Goal: Task Accomplishment & Management: Manage account settings

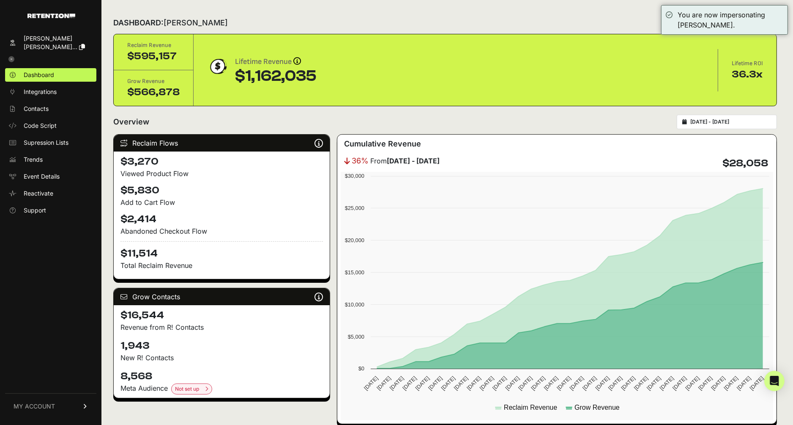
type input "[DATE]"
click at [743, 122] on input "2025-09-15 - 2025-10-15" at bounding box center [731, 121] width 81 height 7
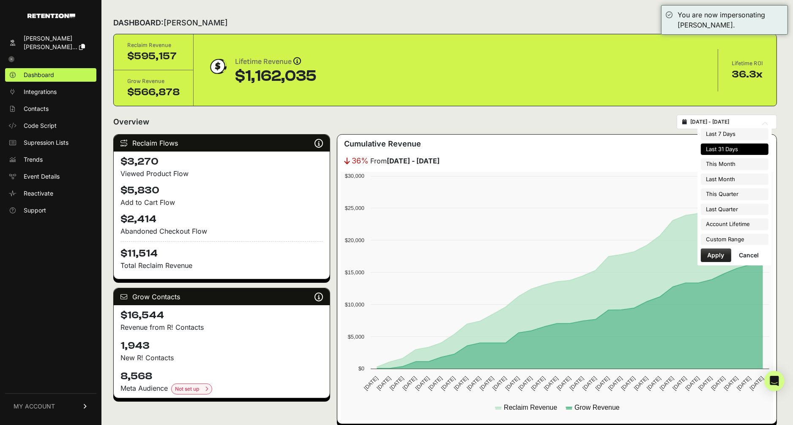
type input "2025-10-01"
type input "2025-10-31"
type input "2025-09-15"
type input "2025-10-15"
type input "2025-09-01"
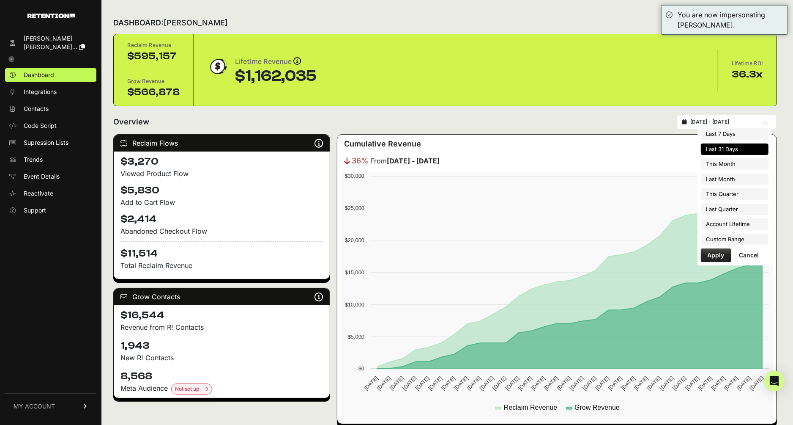
type input "2025-09-30"
type input "2025-09-15"
type input "2025-10-15"
type input "2025-10-01"
type input "2025-12-31"
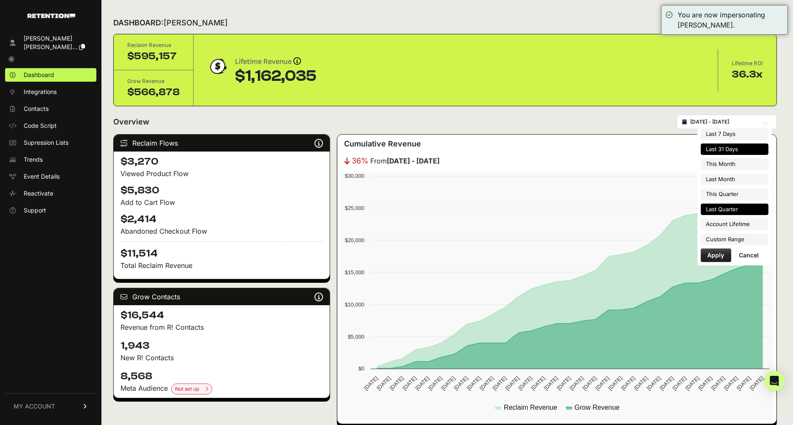
type input "2025-09-15"
type input "2025-10-15"
type input "2025-07-01"
type input "2025-09-30"
type input "2025-09-15"
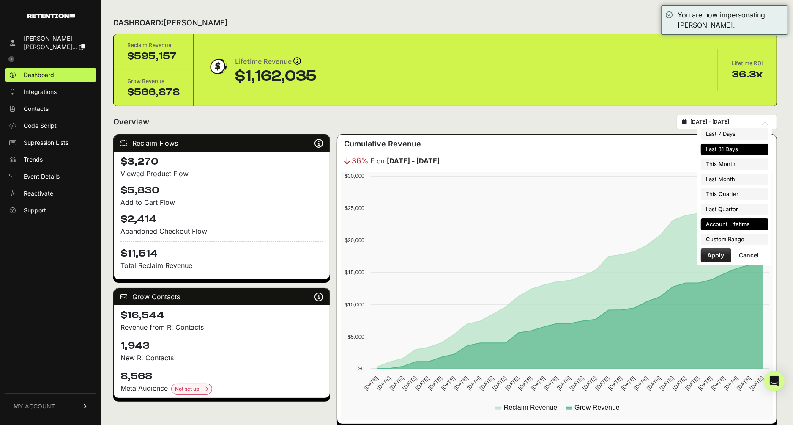
type input "2025-10-15"
click at [746, 234] on li "Custom Range" at bounding box center [735, 239] width 68 height 12
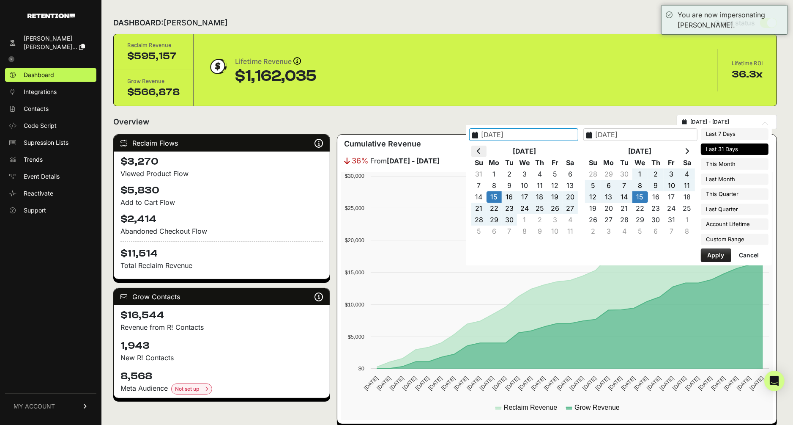
click at [481, 148] on icon at bounding box center [479, 151] width 4 height 7
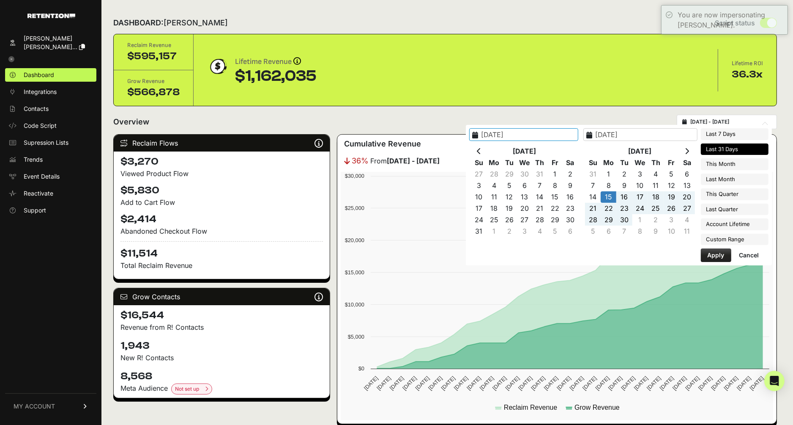
click at [481, 148] on icon at bounding box center [479, 151] width 4 height 7
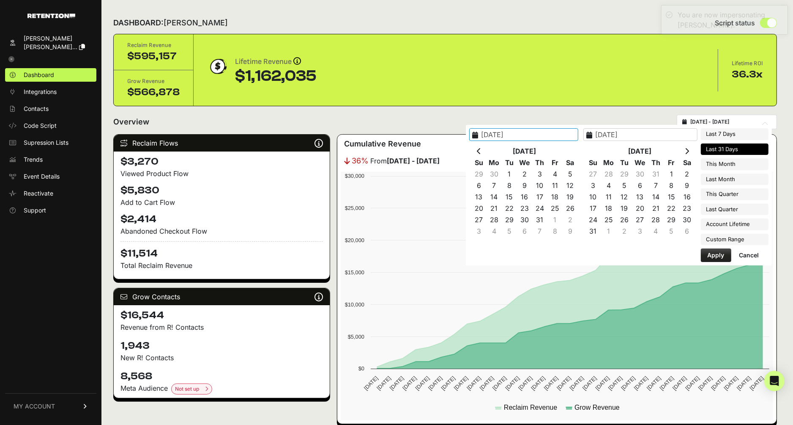
click at [481, 148] on icon at bounding box center [479, 151] width 4 height 7
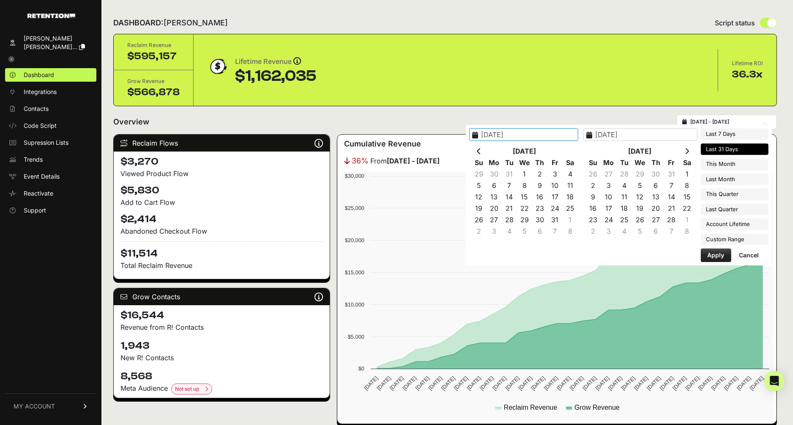
click at [481, 148] on icon at bounding box center [479, 151] width 4 height 7
type input "2024-10-01"
click at [689, 152] on icon at bounding box center [687, 151] width 4 height 7
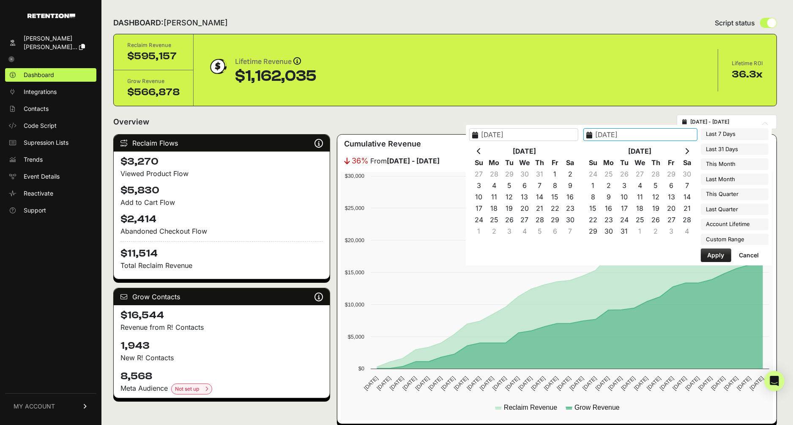
click at [689, 152] on icon at bounding box center [687, 151] width 4 height 7
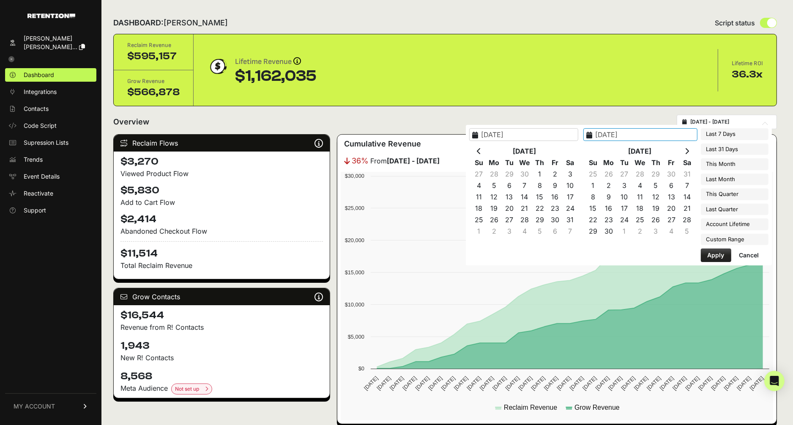
click at [689, 152] on icon at bounding box center [687, 151] width 4 height 7
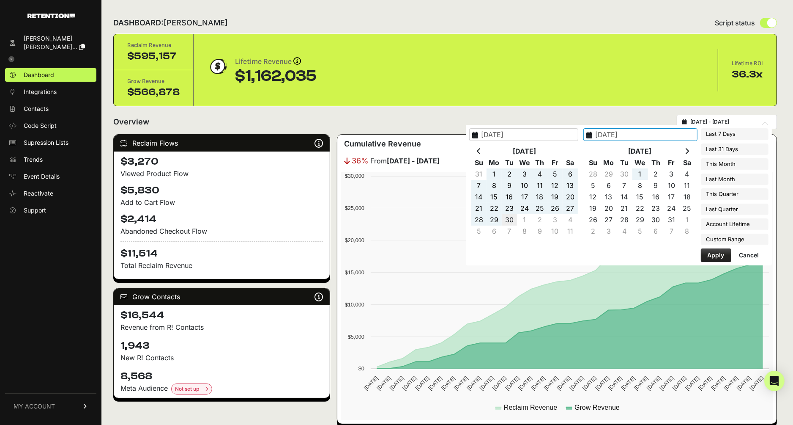
type input "2025-09-30"
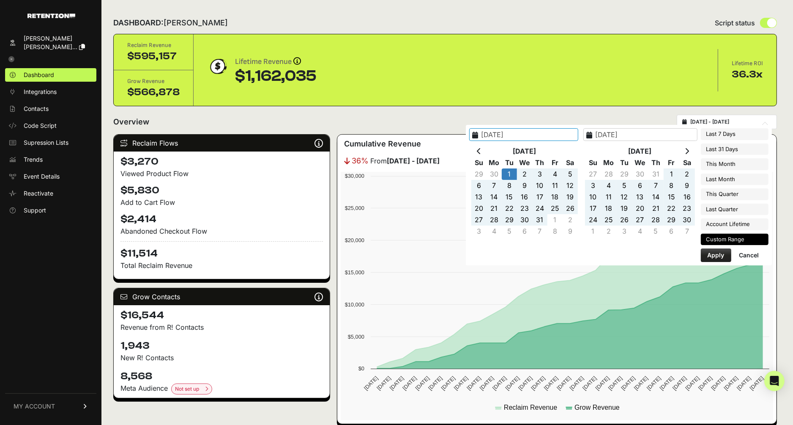
type input "2024-10-01"
click at [710, 249] on button "Apply" at bounding box center [716, 255] width 30 height 14
type input "[DATE] - [DATE]"
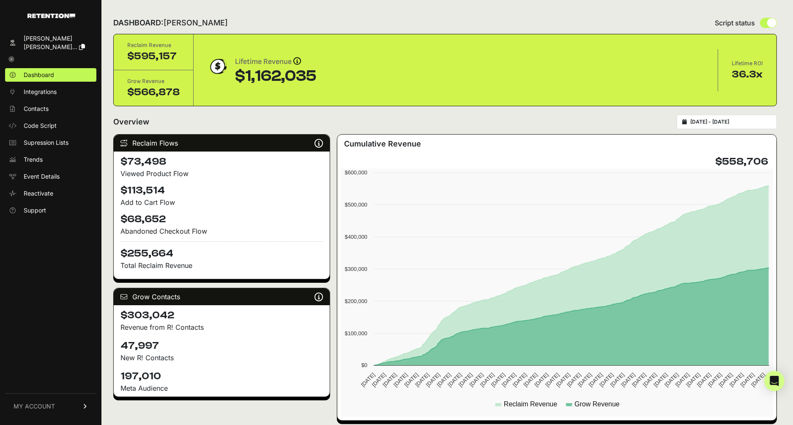
click at [41, 403] on span "MY ACCOUNT" at bounding box center [34, 406] width 41 height 8
click at [41, 413] on span "Sign Out" at bounding box center [36, 412] width 24 height 8
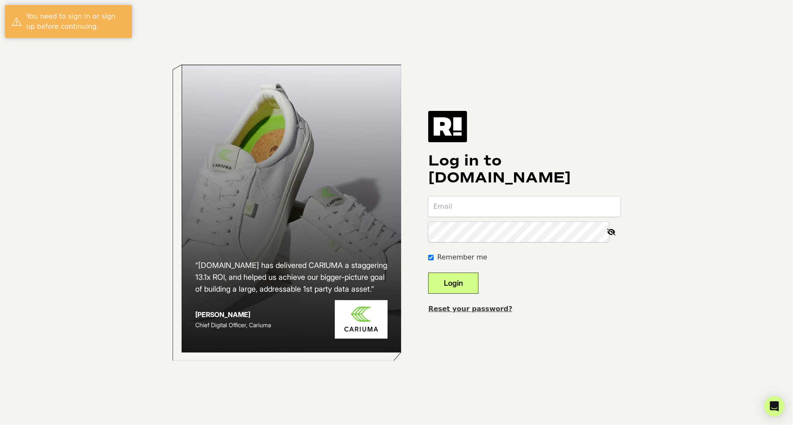
type input "[EMAIL_ADDRESS][DOMAIN_NAME]"
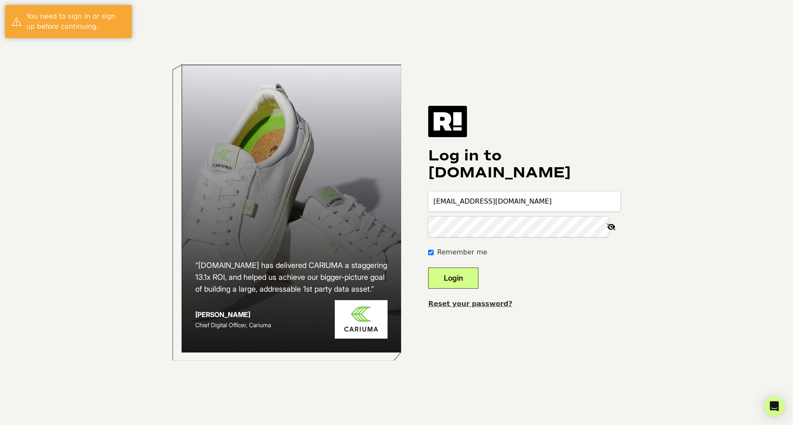
click at [450, 280] on button "Login" at bounding box center [453, 277] width 50 height 21
